Goal: Task Accomplishment & Management: Submit feedback/report problem

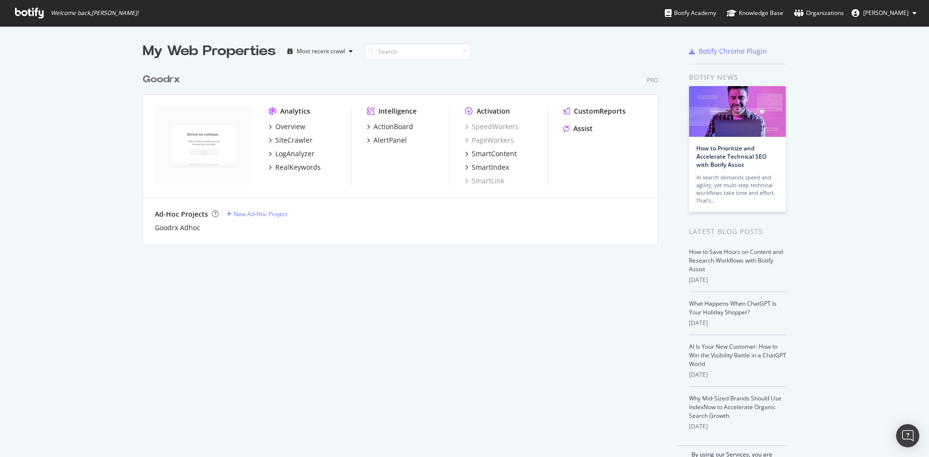
scroll to position [450, 914]
click at [283, 131] on div "Overview" at bounding box center [290, 127] width 30 height 10
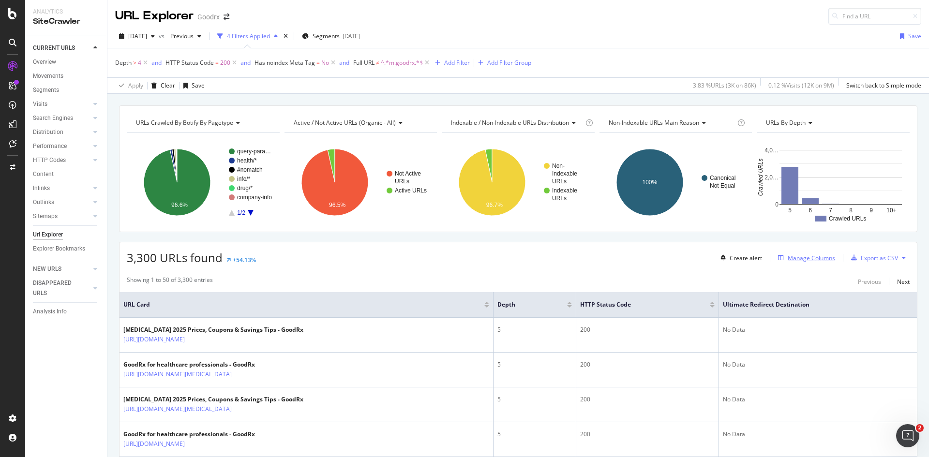
click at [796, 257] on div "Manage Columns" at bounding box center [810, 258] width 47 height 8
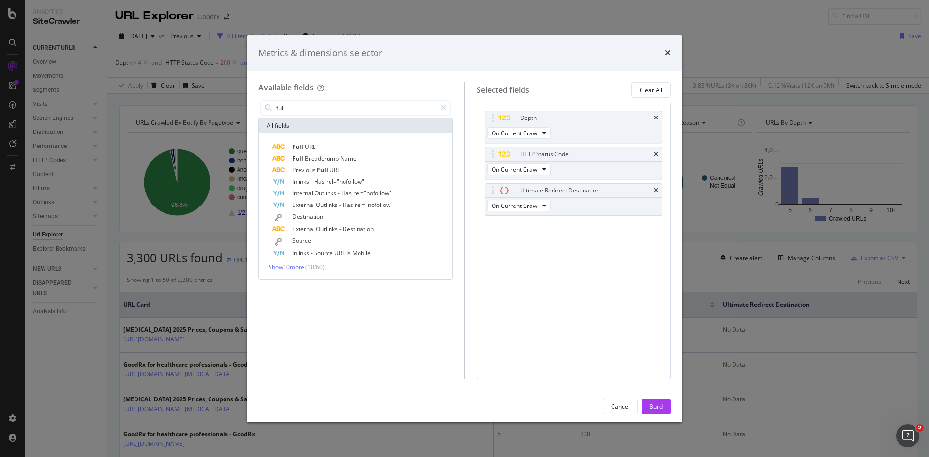
click at [304, 269] on span "Show 10 more" at bounding box center [286, 267] width 36 height 8
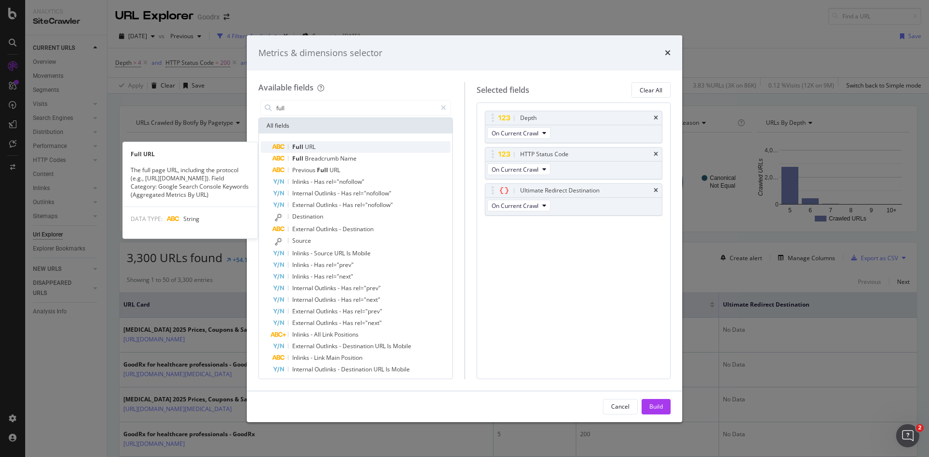
click at [308, 147] on span "URL" at bounding box center [310, 147] width 11 height 8
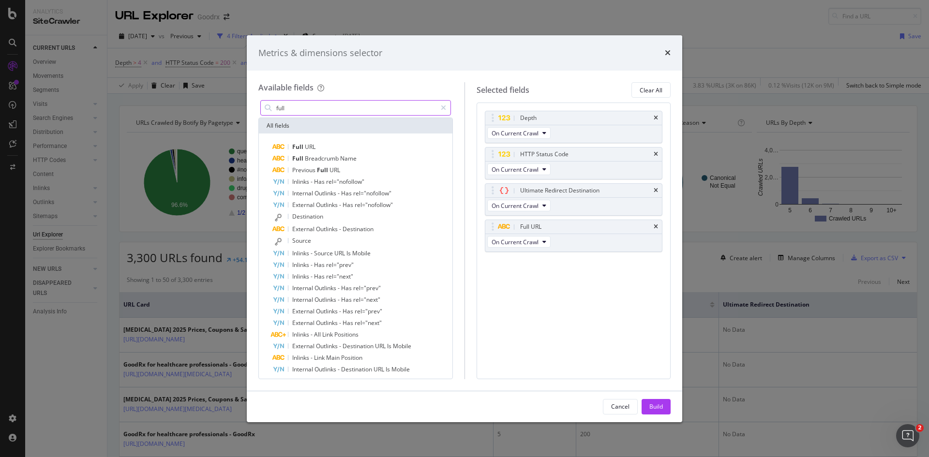
type input "o"
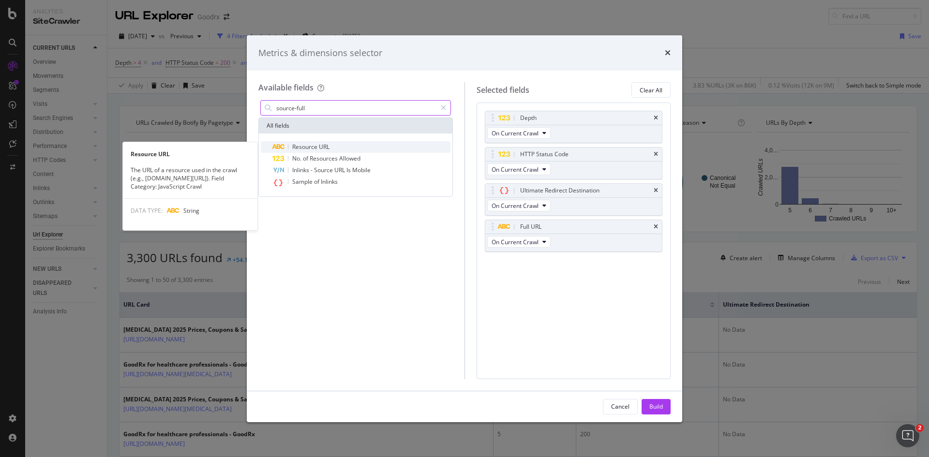
type input "source-full"
click at [319, 147] on span "URL" at bounding box center [324, 147] width 11 height 8
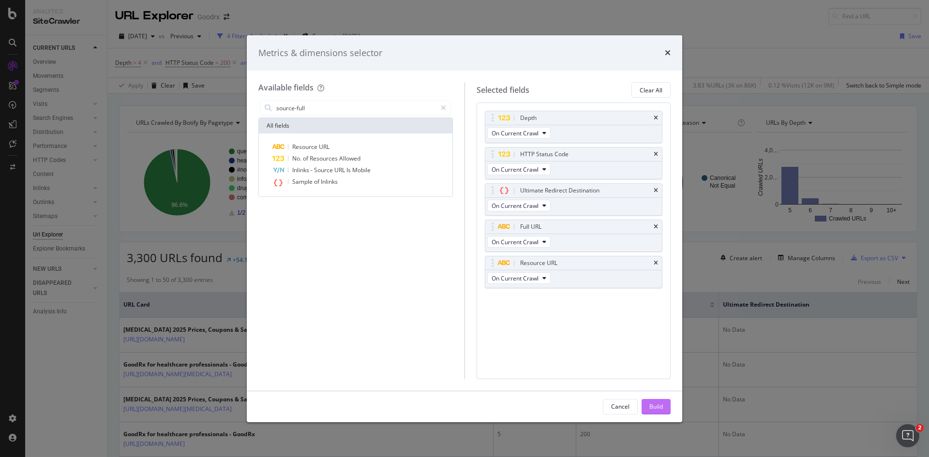
click at [656, 407] on div "Build" at bounding box center [656, 406] width 14 height 8
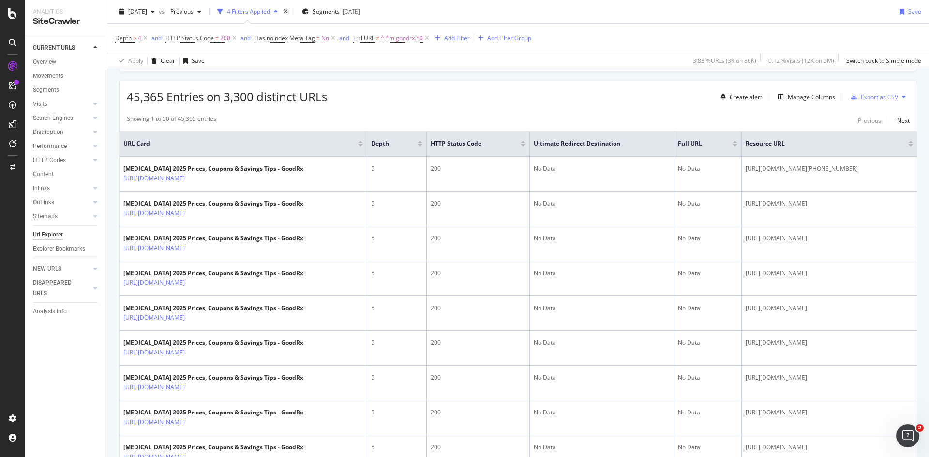
scroll to position [145, 0]
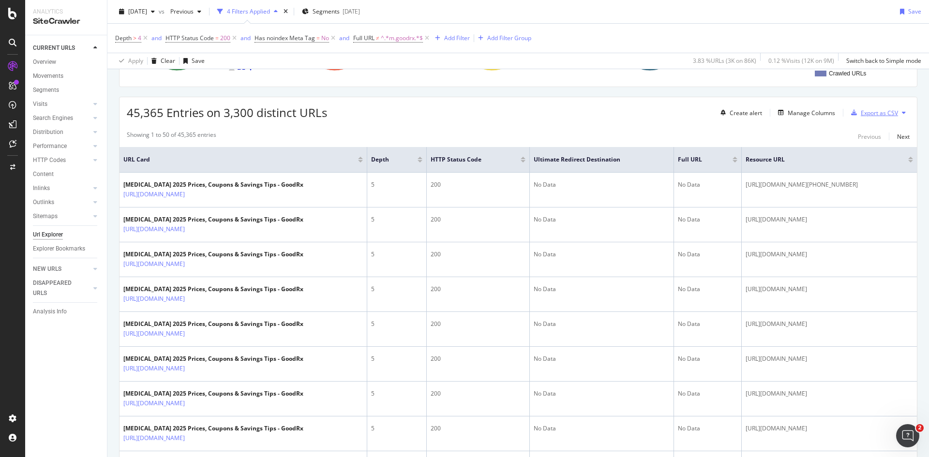
click at [851, 116] on div "button" at bounding box center [854, 113] width 14 height 6
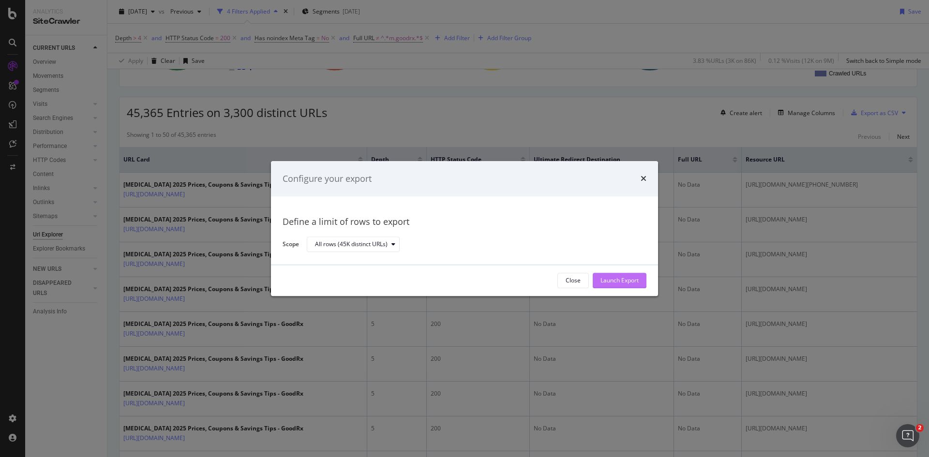
click at [609, 281] on div "Launch Export" at bounding box center [619, 281] width 38 height 8
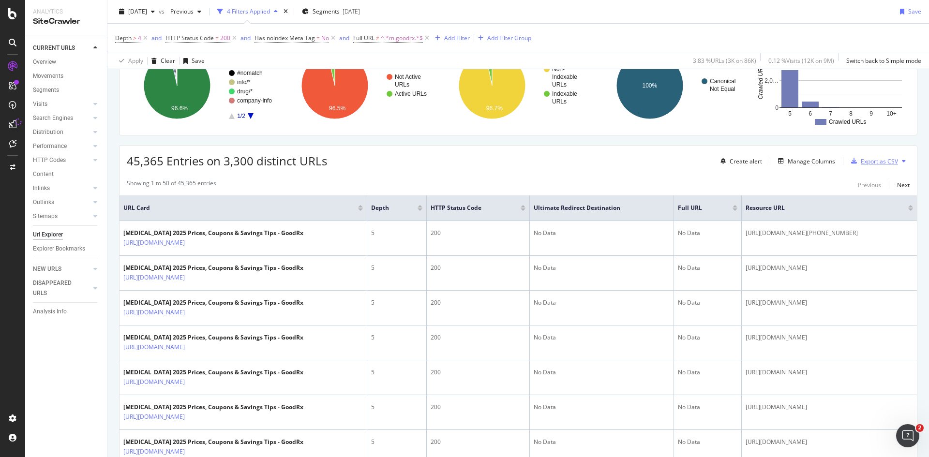
scroll to position [0, 0]
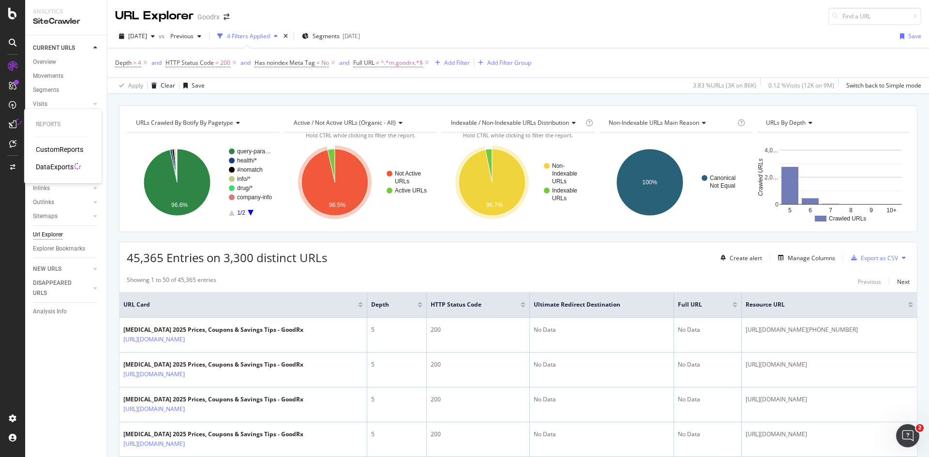
click at [60, 166] on div "DataExports" at bounding box center [55, 167] width 38 height 10
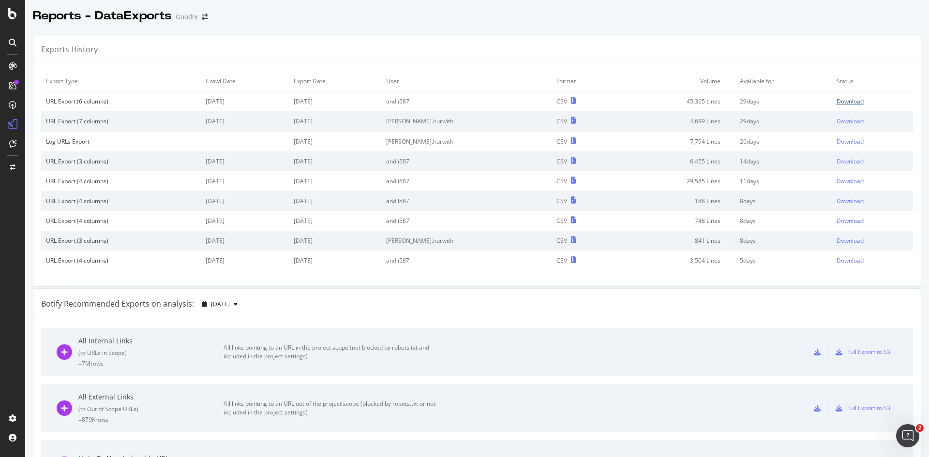
click at [836, 103] on div "Download" at bounding box center [849, 101] width 27 height 8
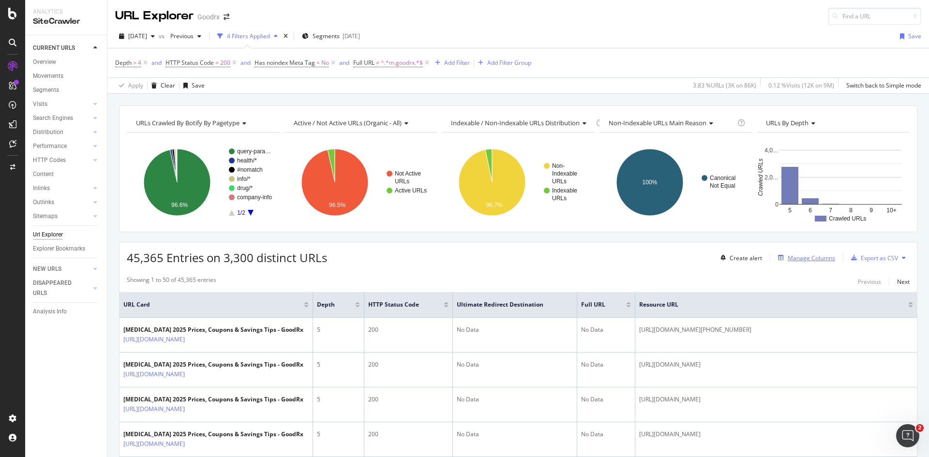
click at [817, 260] on div "Manage Columns" at bounding box center [810, 258] width 47 height 8
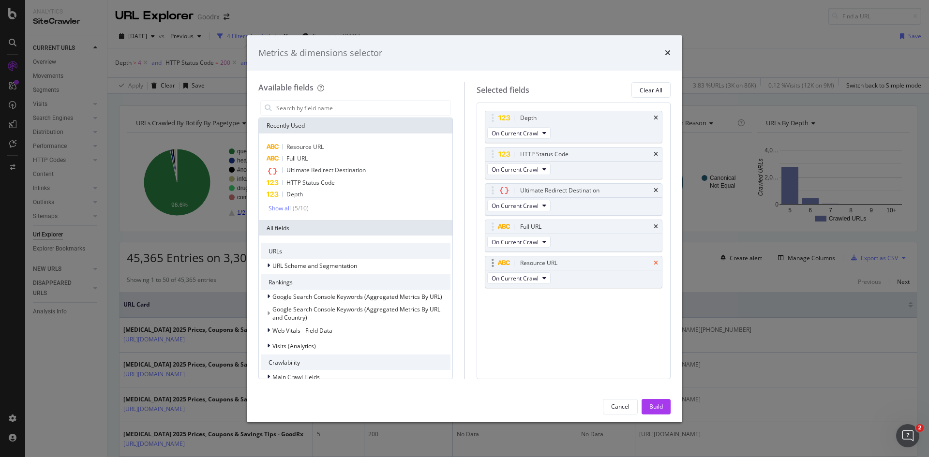
click at [656, 263] on icon "times" at bounding box center [655, 263] width 4 height 6
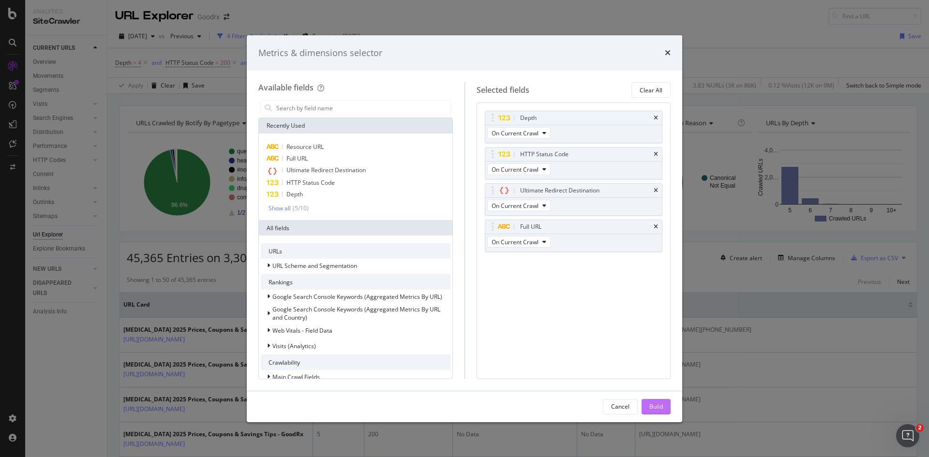
click at [654, 406] on div "Build" at bounding box center [656, 406] width 14 height 8
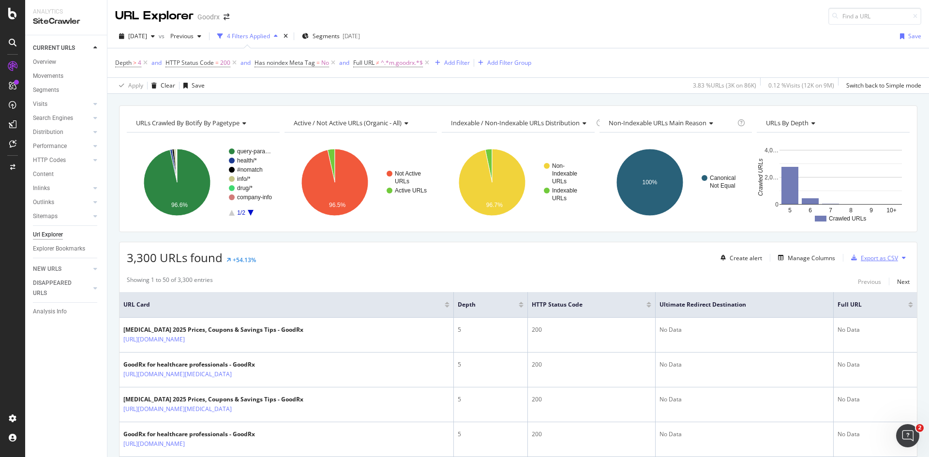
click at [890, 260] on div "Export as CSV" at bounding box center [878, 258] width 37 height 8
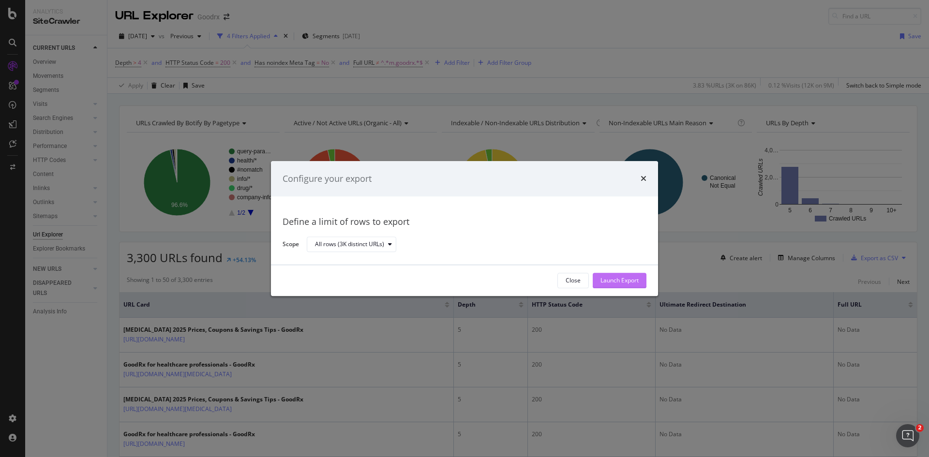
click at [632, 277] on div "Launch Export" at bounding box center [619, 281] width 38 height 8
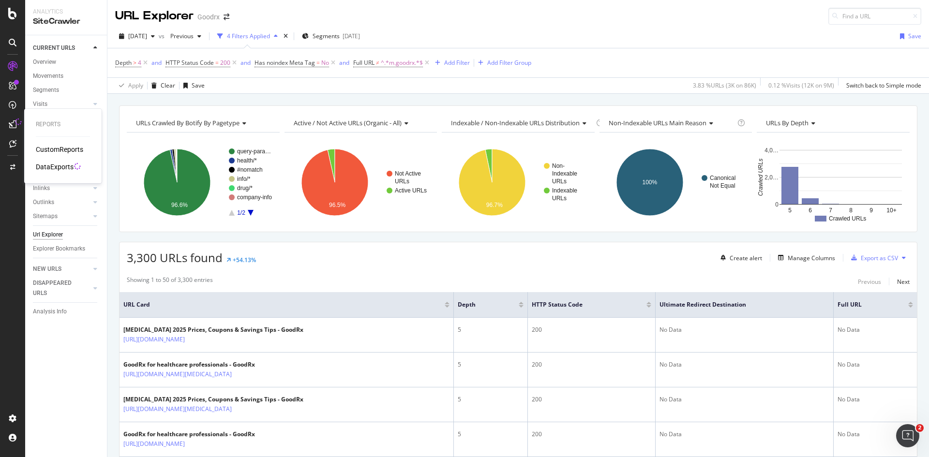
click at [54, 167] on div "DataExports" at bounding box center [55, 167] width 38 height 10
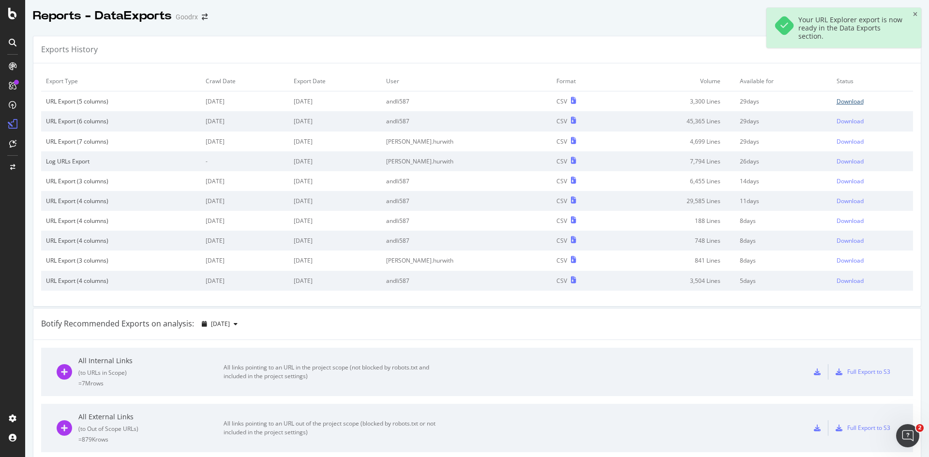
click at [836, 105] on div "Download" at bounding box center [849, 101] width 27 height 8
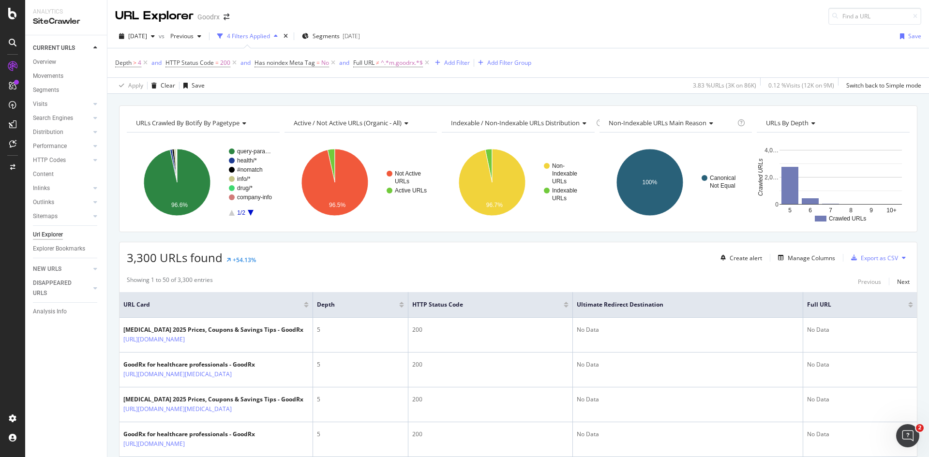
click at [898, 260] on button at bounding box center [904, 257] width 12 height 15
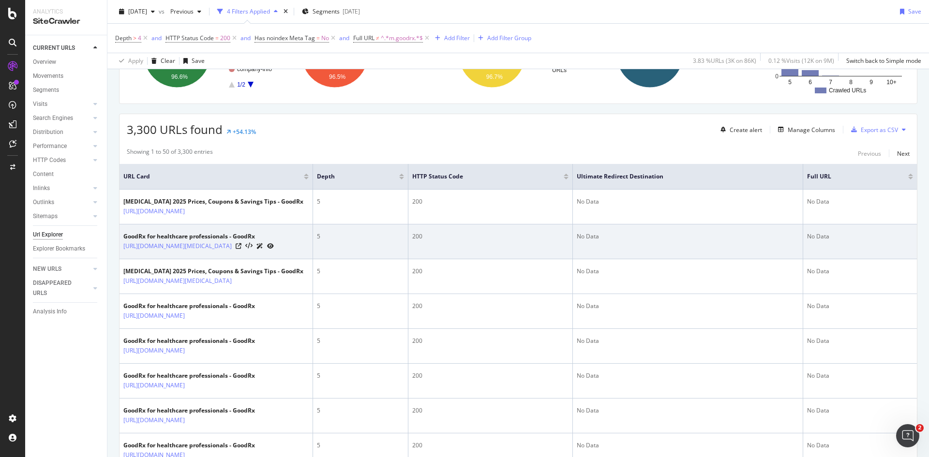
scroll to position [97, 0]
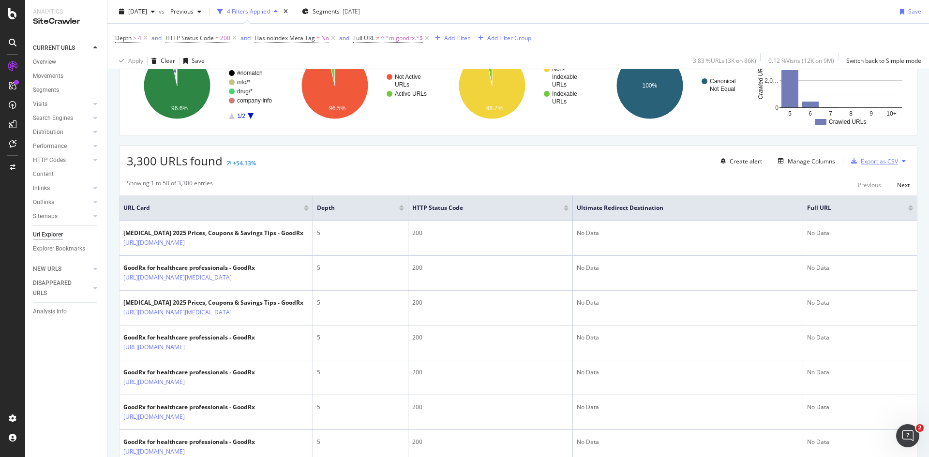
click at [861, 163] on div "Export as CSV" at bounding box center [878, 161] width 37 height 8
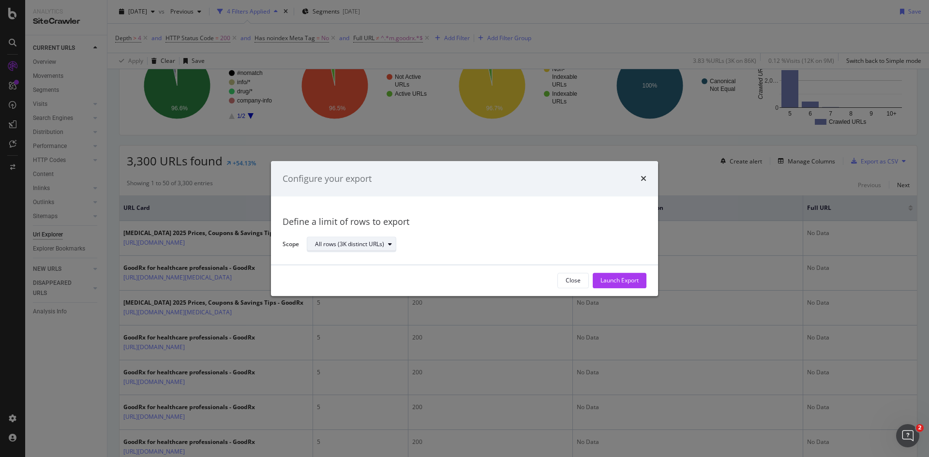
click at [371, 242] on div "All rows (3K distinct URLs)" at bounding box center [349, 245] width 69 height 6
click at [609, 281] on div "Launch Export" at bounding box center [619, 281] width 38 height 8
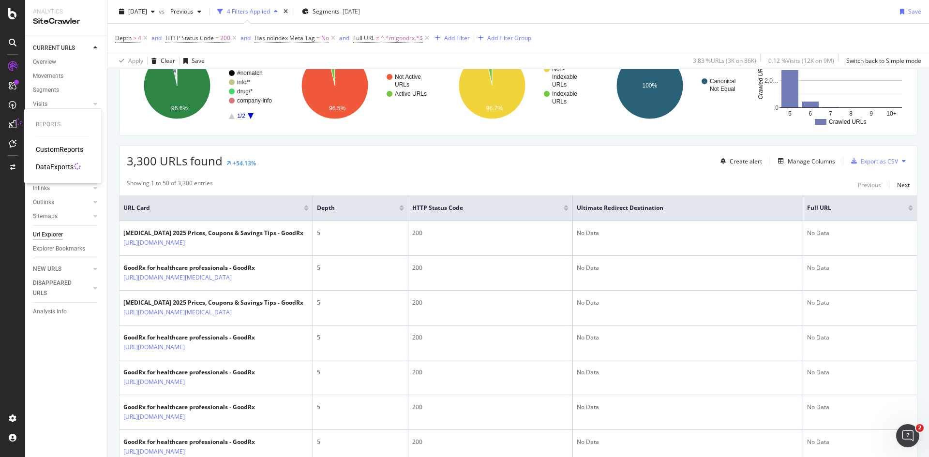
click at [59, 169] on div "DataExports" at bounding box center [55, 167] width 38 height 10
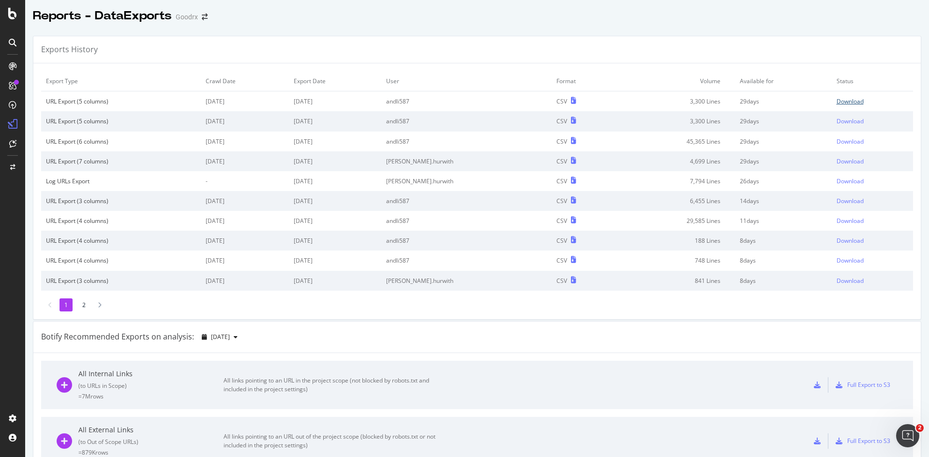
click at [836, 102] on div "Download" at bounding box center [849, 101] width 27 height 8
click at [903, 441] on div "Open Intercom Messenger" at bounding box center [906, 434] width 32 height 32
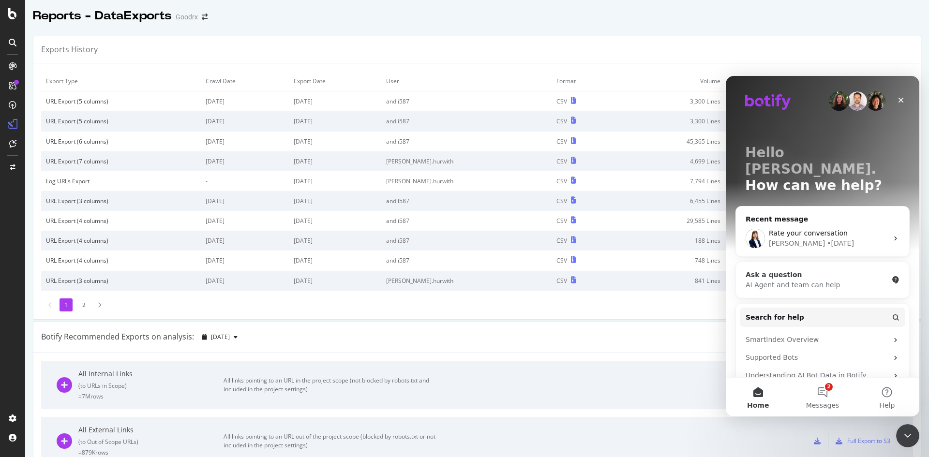
click at [811, 270] on div "Ask a question" at bounding box center [816, 275] width 142 height 10
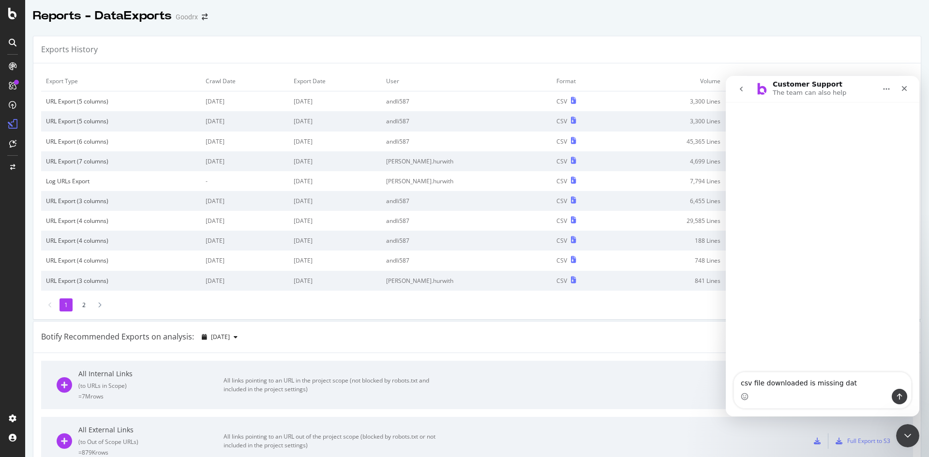
type textarea "csv file downloaded is missing data"
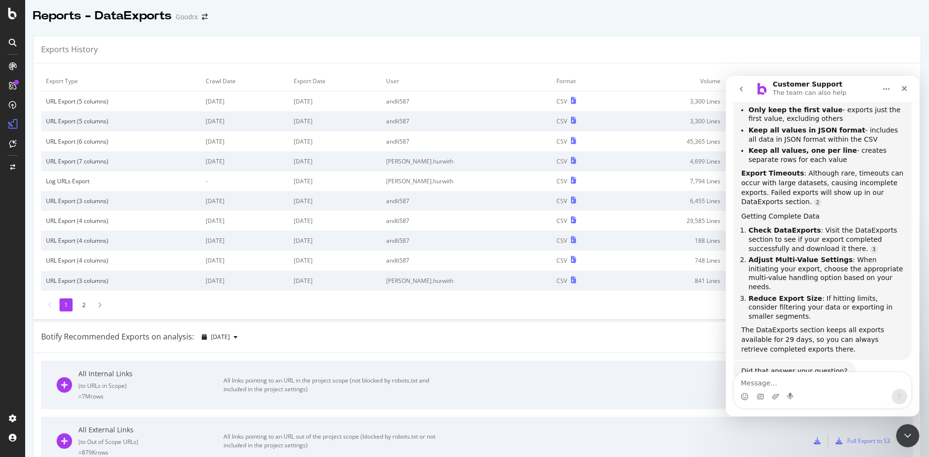
scroll to position [297, 0]
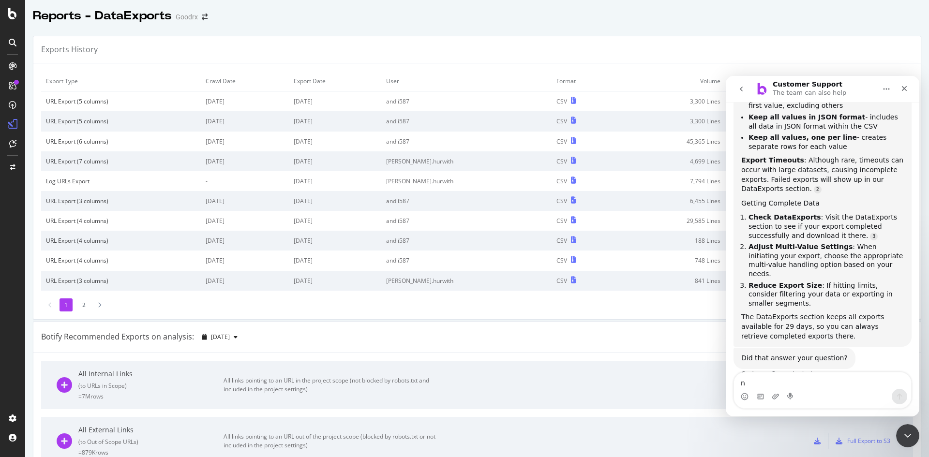
type textarea "no"
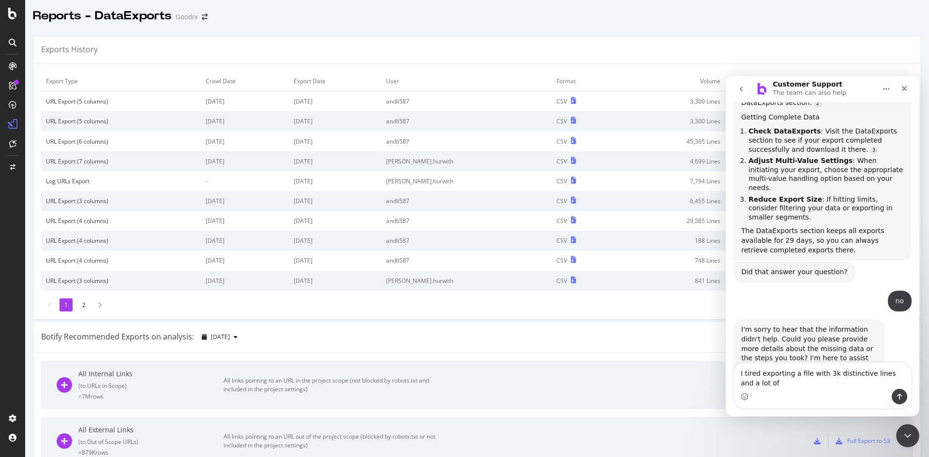
scroll to position [377, 0]
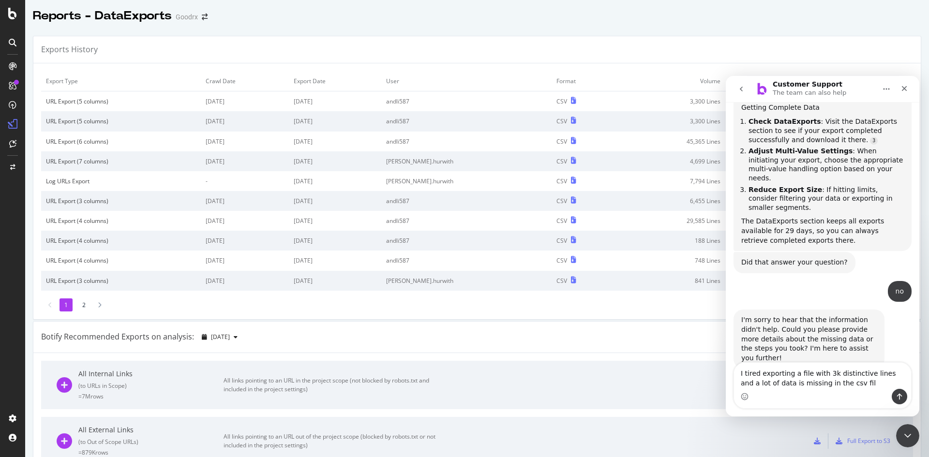
type textarea "I tired exporting a file with 3k distinctive lines and a lot of data is missing…"
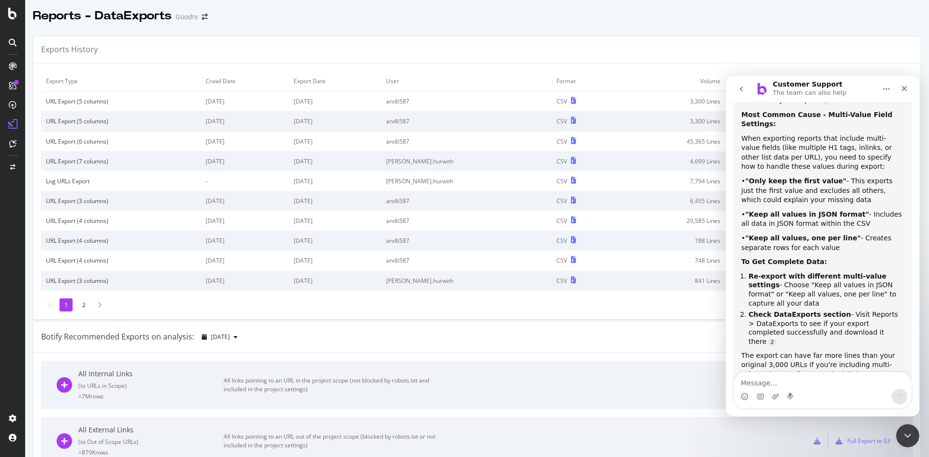
scroll to position [740, 0]
click at [646, 56] on div "Exports History" at bounding box center [476, 49] width 887 height 27
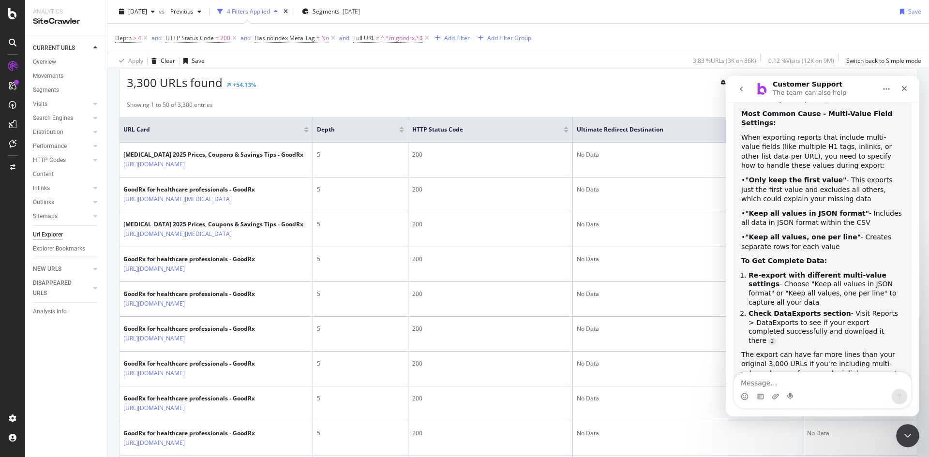
scroll to position [193, 0]
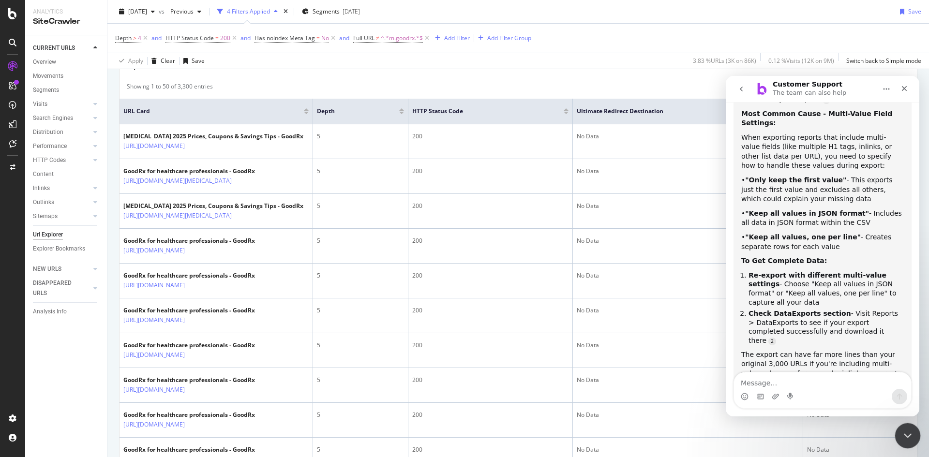
click at [911, 431] on icon "Close Intercom Messenger" at bounding box center [906, 435] width 12 height 12
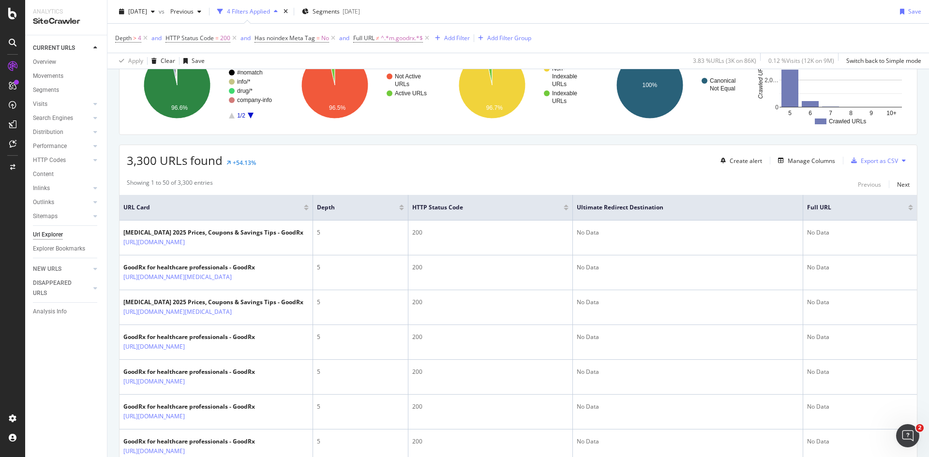
scroll to position [97, 0]
click at [902, 162] on icon at bounding box center [904, 161] width 4 height 6
click at [860, 161] on div "Export as CSV" at bounding box center [878, 161] width 37 height 8
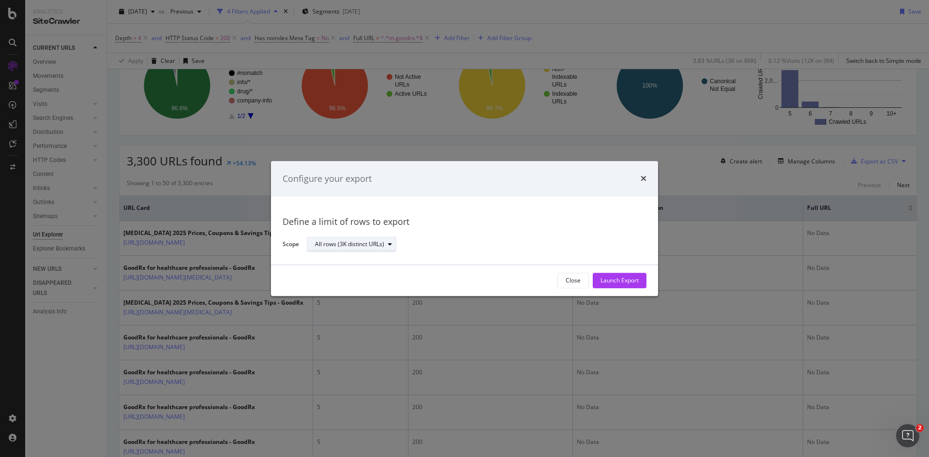
click at [386, 246] on div "modal" at bounding box center [390, 245] width 12 height 6
click at [354, 280] on div "Define a limit" at bounding box center [337, 277] width 36 height 8
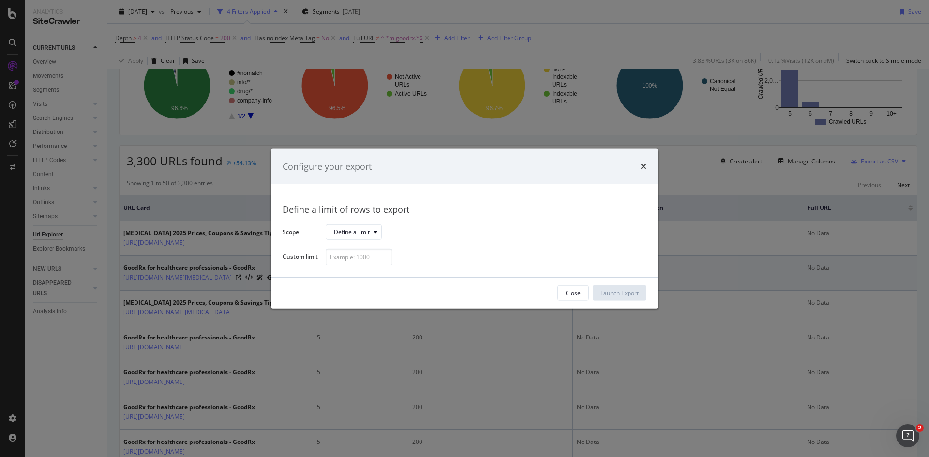
click at [560, 290] on button "Close" at bounding box center [572, 292] width 31 height 15
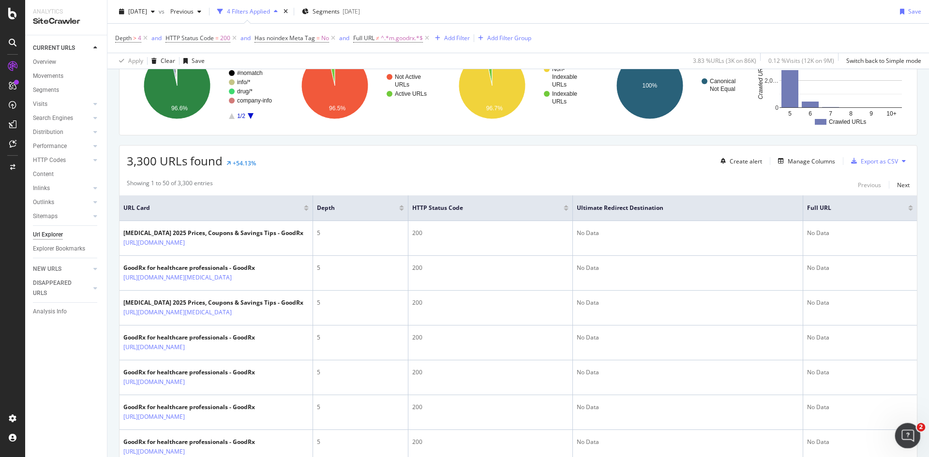
click at [912, 433] on icon "Open Intercom Messenger" at bounding box center [906, 435] width 16 height 16
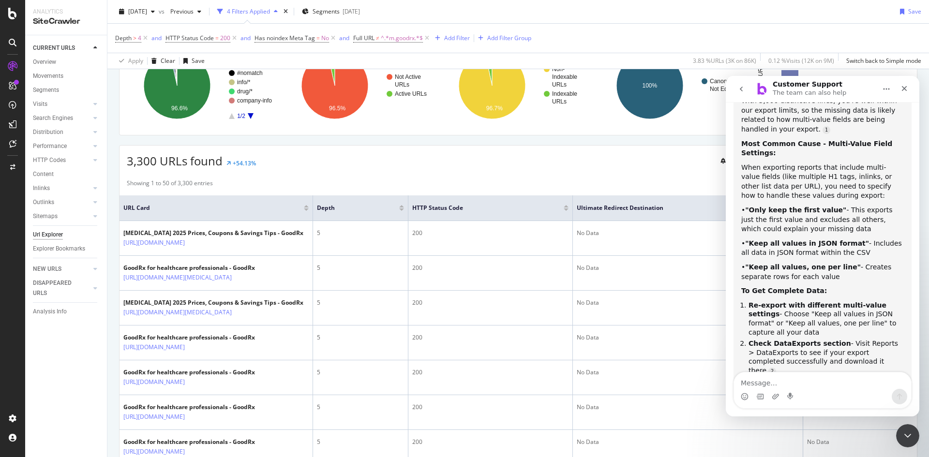
scroll to position [740, 0]
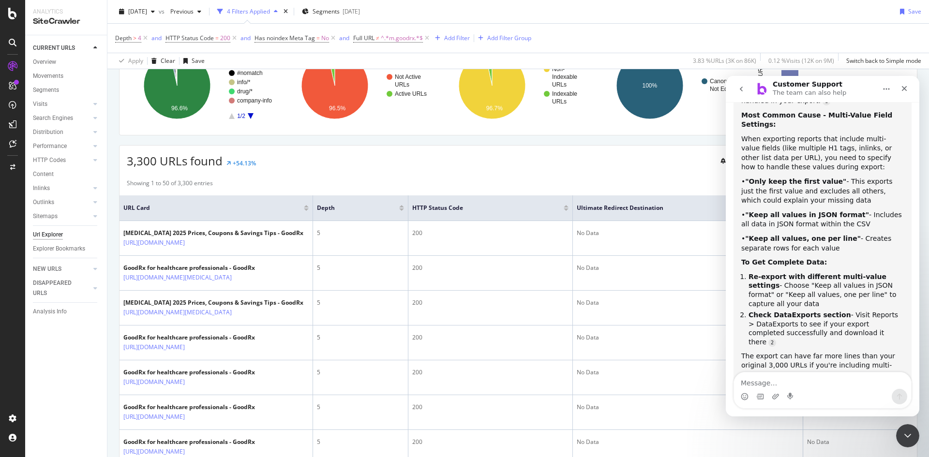
click at [785, 378] on textarea "Message…" at bounding box center [822, 380] width 177 height 16
type textarea "no"
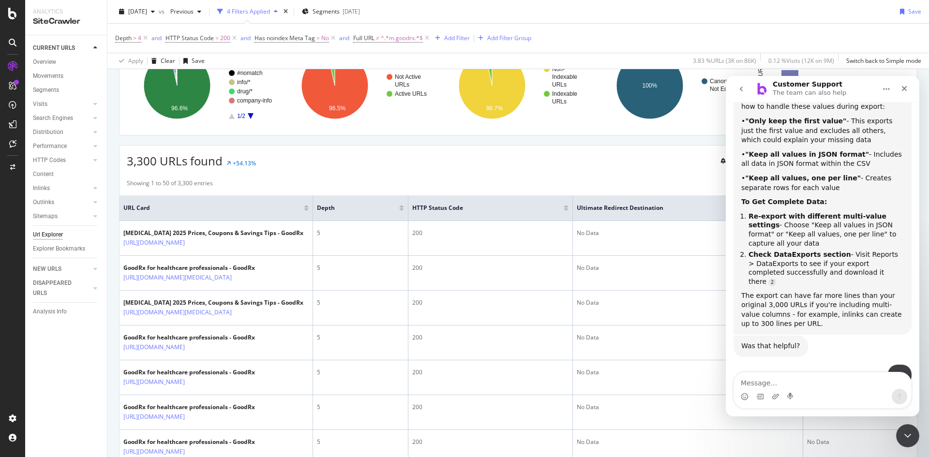
scroll to position [846, 0]
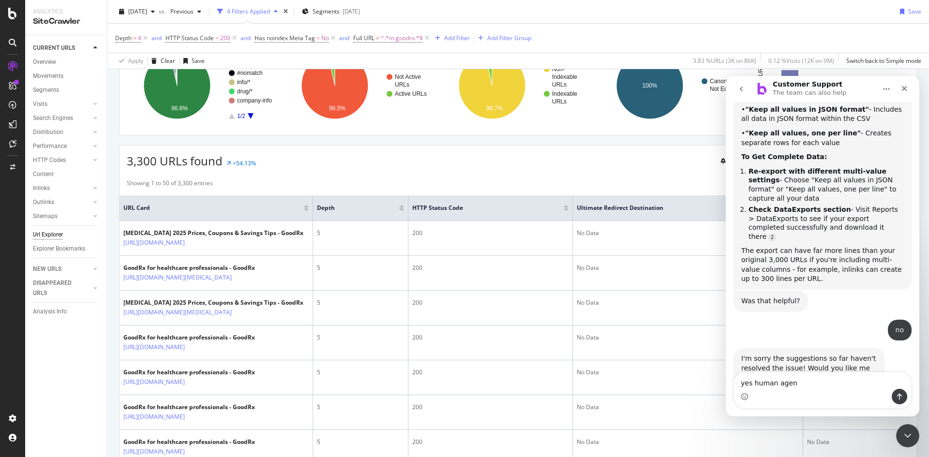
type textarea "yes human agent"
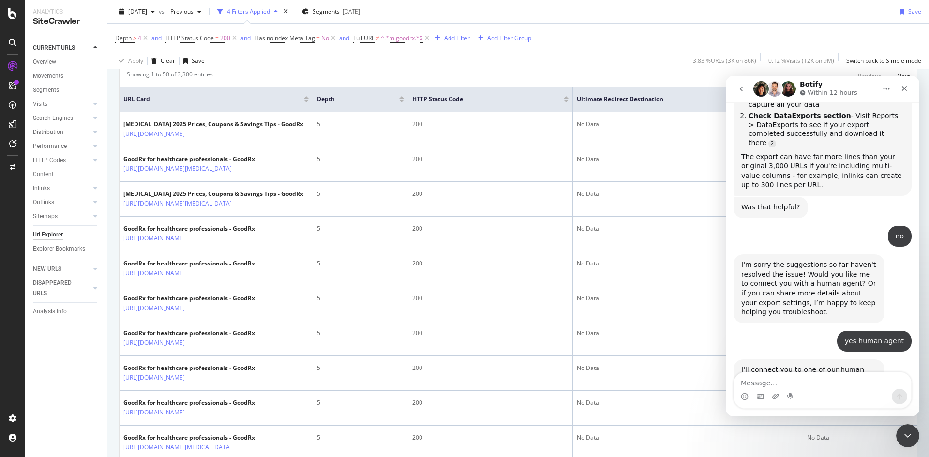
scroll to position [242, 0]
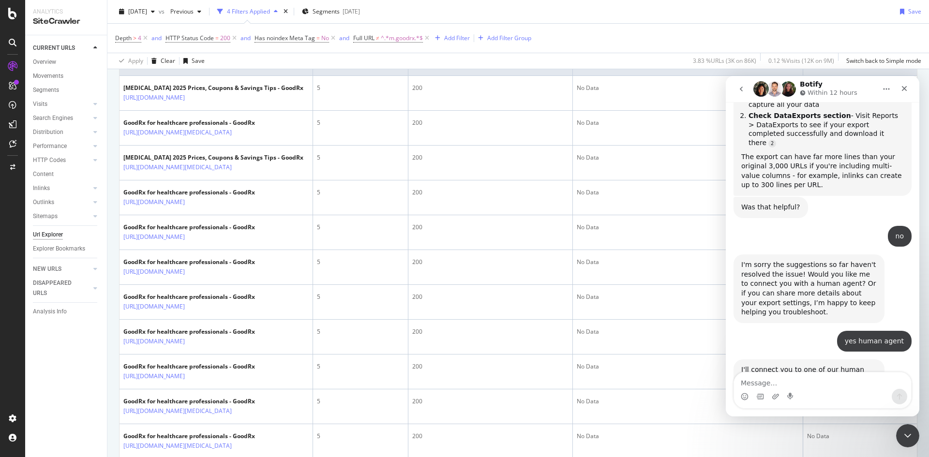
click at [806, 365] on div "I'll connect you to one of our human agents who can assist you further right aw…" at bounding box center [808, 379] width 135 height 29
click at [909, 90] on div "Close" at bounding box center [903, 88] width 17 height 17
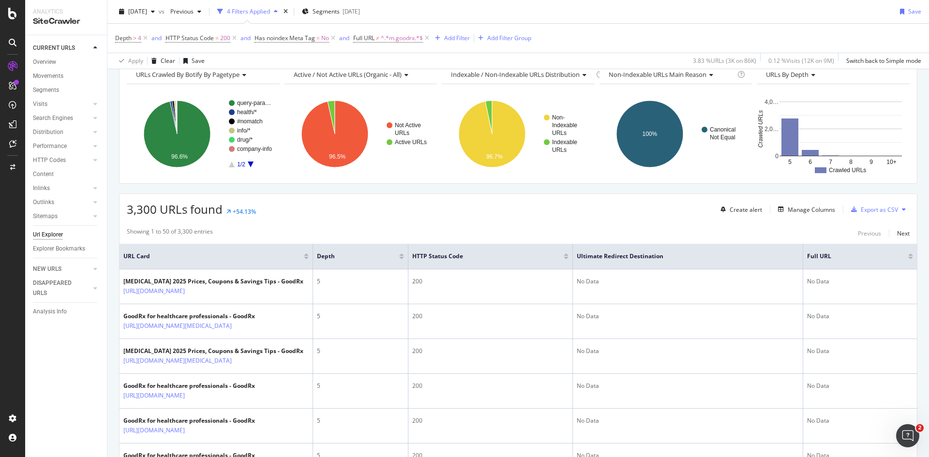
scroll to position [0, 0]
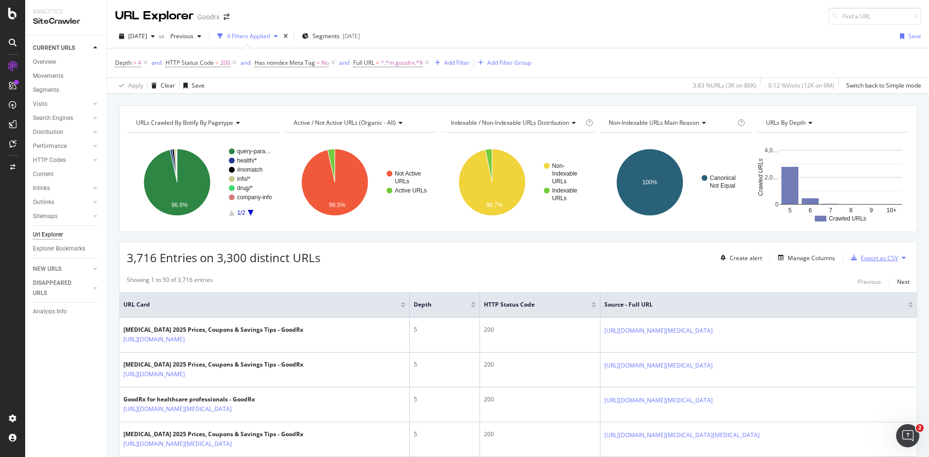
click at [866, 257] on div "Export as CSV" at bounding box center [878, 258] width 37 height 8
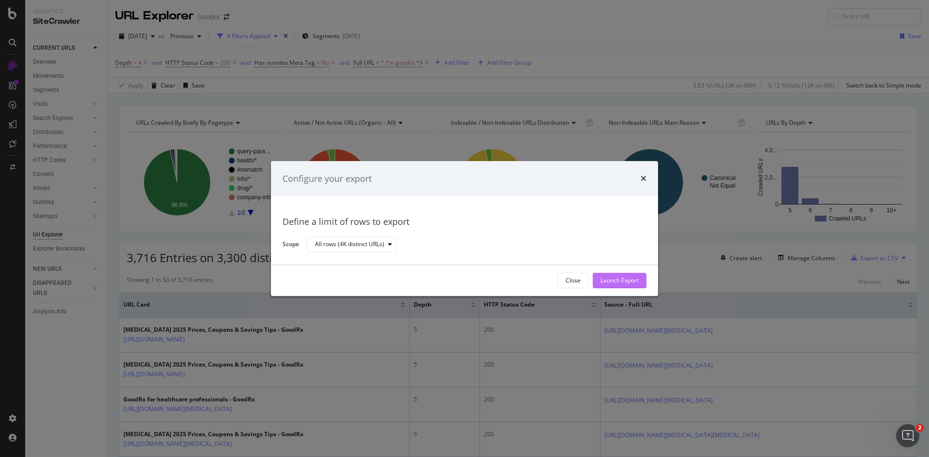
click at [632, 282] on div "Launch Export" at bounding box center [619, 281] width 38 height 8
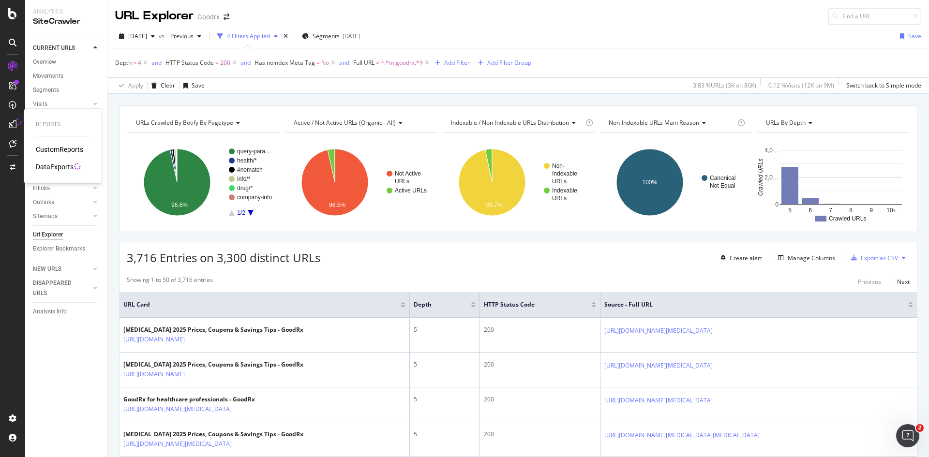
click at [54, 170] on div "DataExports" at bounding box center [55, 167] width 38 height 10
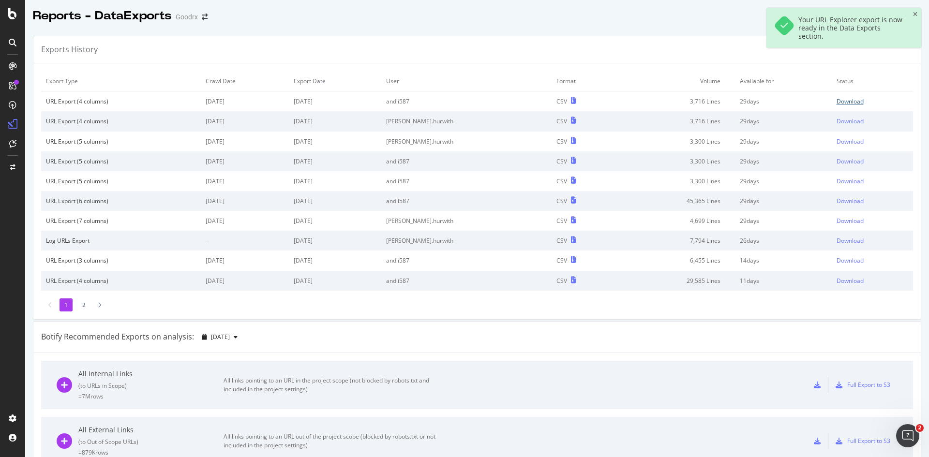
click at [836, 98] on div "Download" at bounding box center [849, 101] width 27 height 8
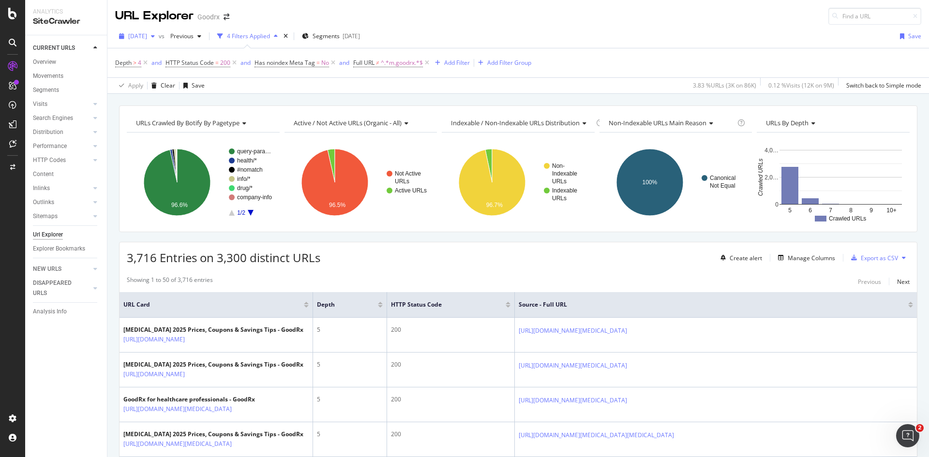
click at [147, 37] on span "[DATE]" at bounding box center [137, 36] width 19 height 8
click at [159, 89] on div "2025 Aug. 29th" at bounding box center [154, 89] width 50 height 9
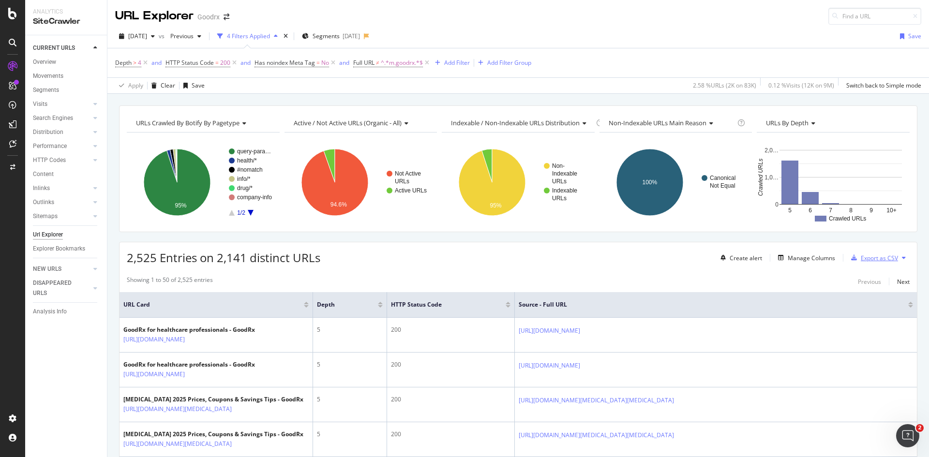
click at [879, 258] on div "Export as CSV" at bounding box center [878, 258] width 37 height 8
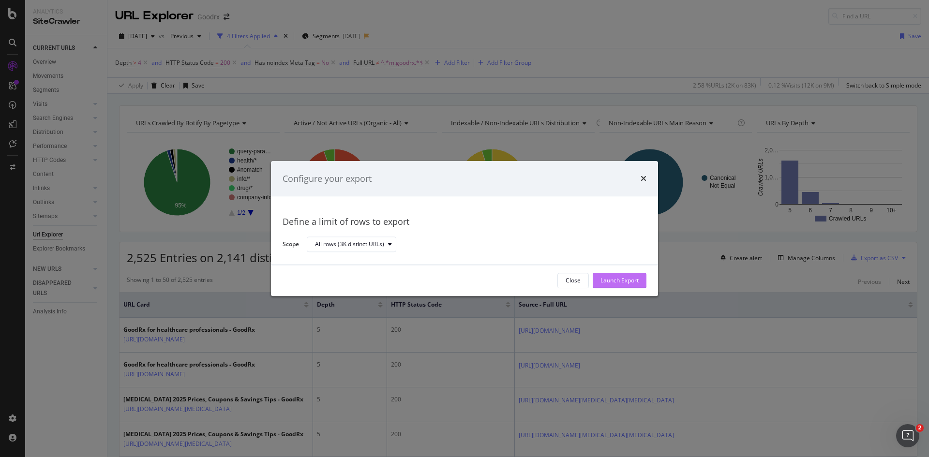
click at [620, 283] on div "Launch Export" at bounding box center [619, 281] width 38 height 8
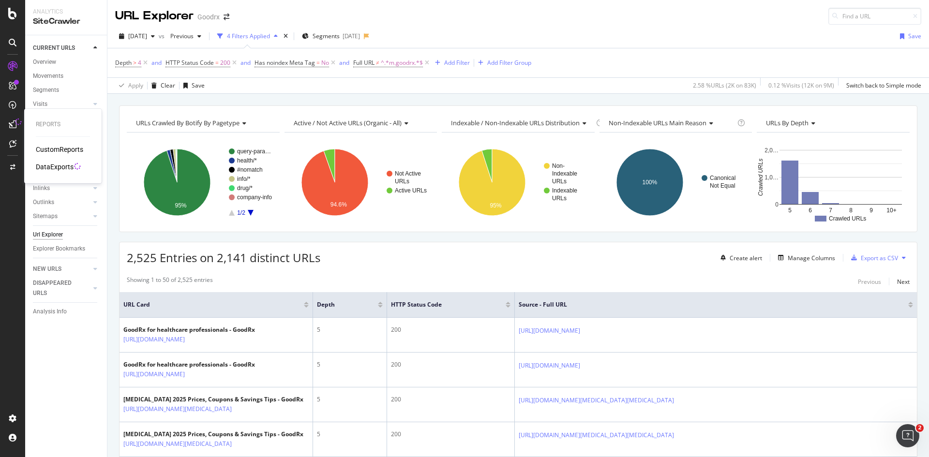
click at [44, 162] on div "DataExports" at bounding box center [55, 167] width 38 height 10
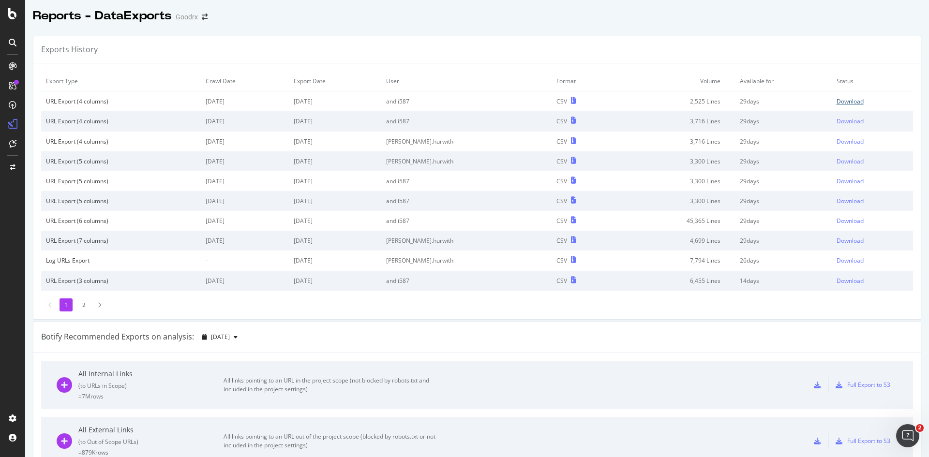
click at [839, 100] on div "Download" at bounding box center [849, 101] width 27 height 8
